Goal: Task Accomplishment & Management: Use online tool/utility

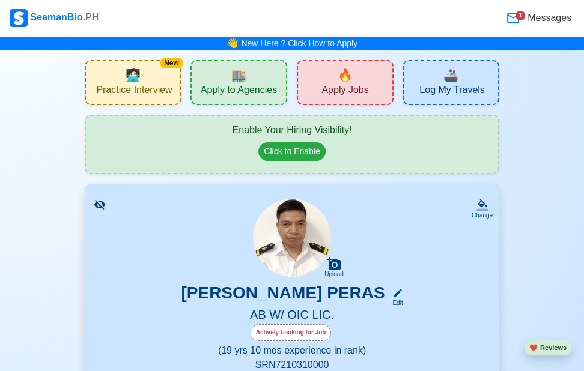
click at [150, 74] on div "New 🧑🏻‍💻 Practice Interview" at bounding box center [133, 82] width 97 height 45
click at [256, 84] on span "Apply to Agencies" at bounding box center [239, 91] width 76 height 15
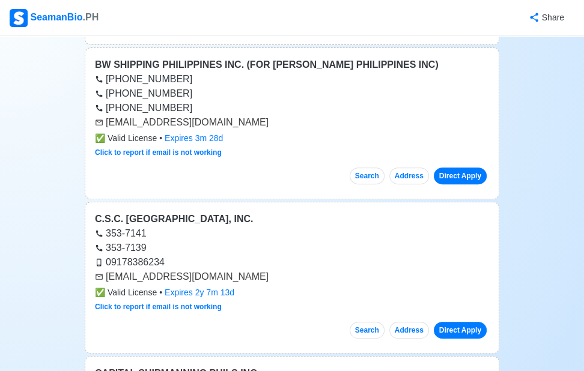
scroll to position [240, 0]
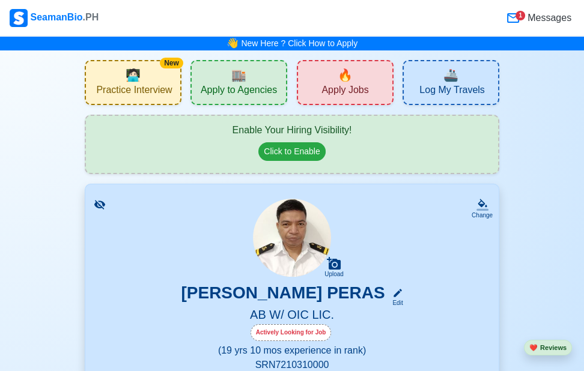
click at [361, 80] on div "🔥 Apply Jobs" at bounding box center [345, 82] width 97 height 45
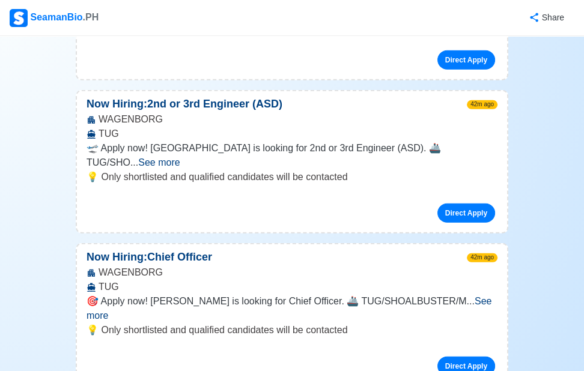
scroll to position [6431, 0]
